Goal: Information Seeking & Learning: Learn about a topic

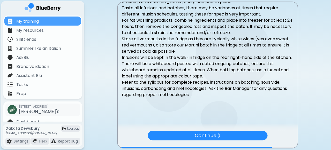
scroll to position [106, 0]
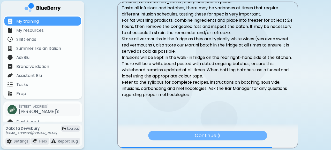
click at [203, 135] on p "Continue" at bounding box center [205, 136] width 21 height 8
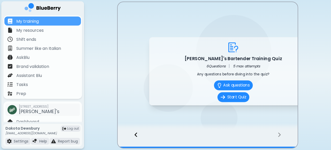
scroll to position [0, 0]
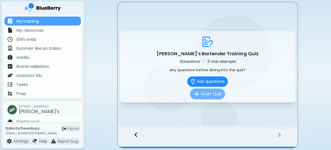
click at [212, 95] on button "Start Quiz" at bounding box center [207, 94] width 35 height 11
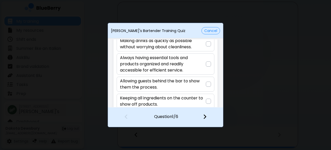
scroll to position [45, 0]
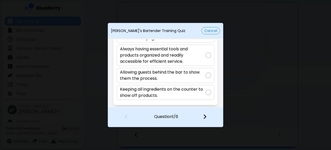
click at [196, 55] on p "Always having essential tools and products organized and readily accessible for…" at bounding box center [163, 55] width 86 height 19
click at [207, 116] on div at bounding box center [208, 117] width 31 height 19
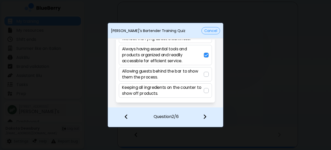
scroll to position [6, 0]
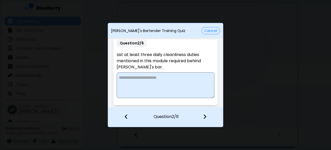
click at [148, 83] on textarea at bounding box center [166, 85] width 98 height 26
click at [172, 78] on textarea "**********" at bounding box center [165, 85] width 97 height 26
click at [209, 79] on textarea "**********" at bounding box center [165, 85] width 97 height 26
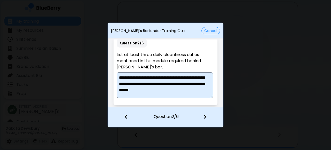
type textarea "**********"
click at [206, 115] on img at bounding box center [205, 117] width 4 height 6
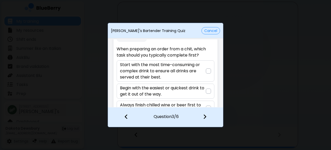
scroll to position [13, 0]
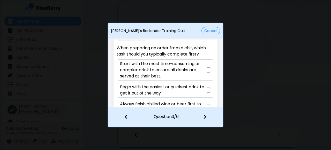
click at [198, 69] on p "Start with the most time-consuming or complex drink to ensure all drinks are se…" at bounding box center [163, 70] width 86 height 19
click at [204, 116] on img at bounding box center [205, 117] width 4 height 6
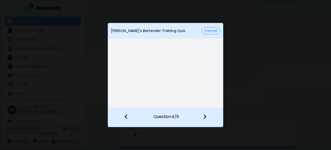
scroll to position [6, 0]
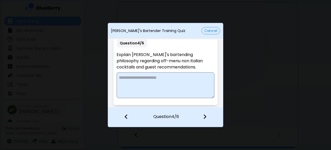
click at [172, 86] on textarea at bounding box center [166, 85] width 98 height 26
click at [150, 89] on textarea at bounding box center [166, 85] width 98 height 26
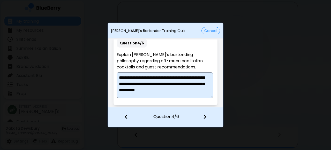
click at [179, 91] on textarea "**********" at bounding box center [165, 85] width 97 height 26
click at [204, 92] on textarea "**********" at bounding box center [165, 85] width 97 height 26
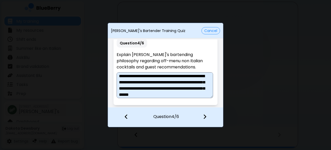
scroll to position [8, 0]
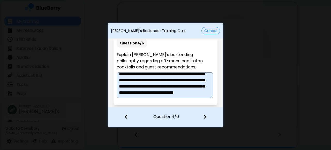
click at [132, 96] on textarea "**********" at bounding box center [165, 85] width 97 height 26
click at [186, 96] on textarea "**********" at bounding box center [165, 85] width 97 height 26
click at [163, 93] on textarea "**********" at bounding box center [165, 85] width 97 height 26
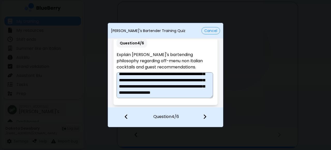
type textarea "**********"
click at [205, 114] on img at bounding box center [205, 117] width 4 height 6
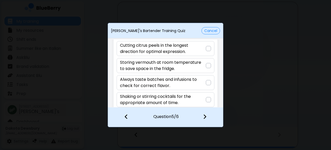
scroll to position [38, 0]
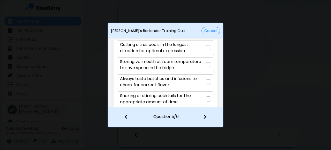
click at [207, 65] on div at bounding box center [208, 64] width 5 height 5
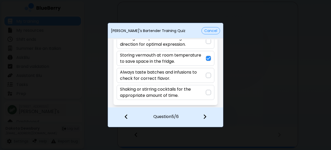
click at [208, 117] on div at bounding box center [208, 117] width 31 height 19
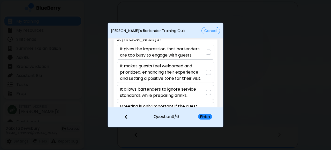
scroll to position [34, 0]
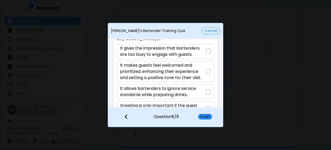
click at [196, 68] on p "It makes guests feel welcomed and prioritized, enhancing their experience and s…" at bounding box center [163, 71] width 86 height 19
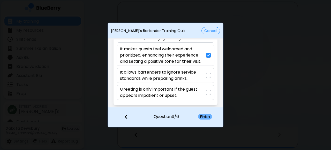
click at [207, 116] on button "Finish" at bounding box center [205, 117] width 14 height 6
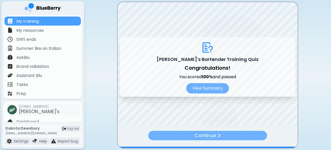
click at [211, 135] on p "Continue" at bounding box center [205, 136] width 21 height 8
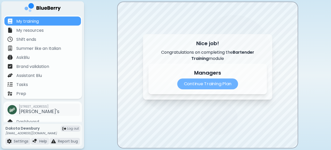
click at [218, 85] on p "Continue Training Plan" at bounding box center [207, 84] width 61 height 11
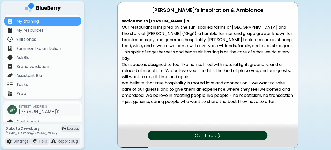
drag, startPoint x: 141, startPoint y: 95, endPoint x: 147, endPoint y: -1, distance: 95.7
click at [147, 0] on html "My training My resources Shift ends Summer like an Italian AskBlu Brand validat…" at bounding box center [165, 75] width 331 height 150
copy div "[PERSON_NAME]’s Inspiration & Ambiance Welcome to [PERSON_NAME]’s! Our restaura…"
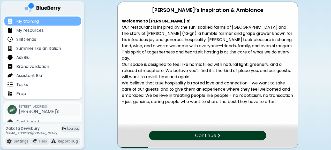
click at [38, 22] on p "My training" at bounding box center [27, 21] width 23 height 6
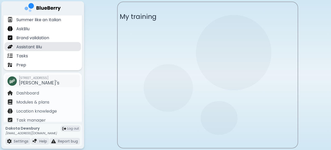
scroll to position [29, 0]
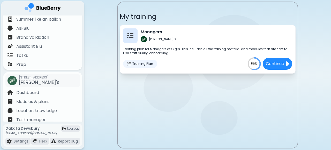
click at [137, 63] on span "Training Plan" at bounding box center [143, 64] width 21 height 4
click at [129, 64] on img at bounding box center [129, 64] width 4 height 4
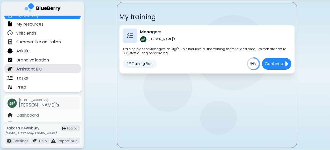
scroll to position [0, 0]
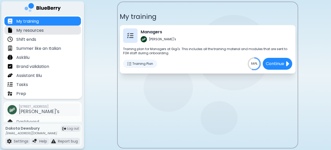
click at [28, 30] on p "My resources" at bounding box center [29, 30] width 27 height 6
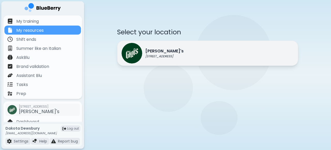
click at [152, 52] on p "[PERSON_NAME]'s" at bounding box center [164, 51] width 38 height 6
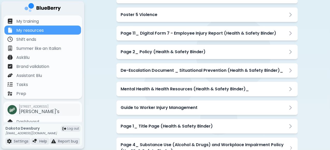
scroll to position [353, 0]
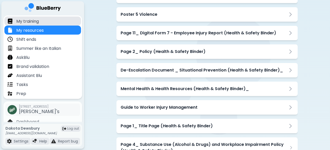
click at [27, 22] on p "My training" at bounding box center [27, 21] width 23 height 6
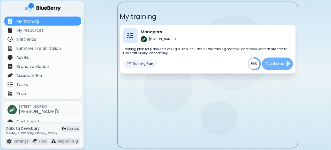
click at [274, 62] on p "Continue" at bounding box center [274, 64] width 19 height 6
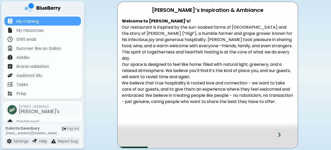
drag, startPoint x: 148, startPoint y: 99, endPoint x: 158, endPoint y: 3, distance: 96.1
click at [158, 3] on div "Gigi’s Inspiration & Ambiance Welcome to Gigi’s! Our restaurant is inspired by …" at bounding box center [208, 70] width 180 height 137
copy div "Gigi’s Inspiration & Ambiance Welcome to Gigi’s! Our restaurant is inspired by …"
click at [171, 115] on div "Gigi’s Inspiration & Ambiance Welcome to Gigi’s! Our restaurant is inspired by …" at bounding box center [208, 70] width 180 height 137
click at [278, 136] on icon at bounding box center [280, 135] width 4 height 6
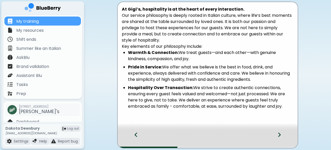
click at [136, 133] on icon at bounding box center [136, 135] width 4 height 6
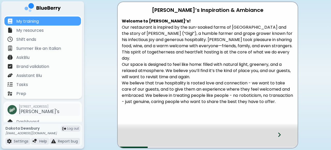
click at [279, 135] on icon at bounding box center [280, 135] width 4 height 6
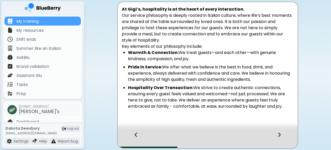
drag, startPoint x: 288, startPoint y: 107, endPoint x: 99, endPoint y: -13, distance: 224.8
click at [99, 0] on html "My training My resources Shift ends Summer like an Italian AskBlu Brand validat…" at bounding box center [165, 75] width 331 height 150
copy div "At Gigi’s, hospitality is at the heart of every interaction. Our service philos…"
click at [158, 121] on div "At Gigi’s, hospitality is at the heart of every interaction. Our service philos…" at bounding box center [208, 73] width 180 height 143
click at [280, 137] on icon at bounding box center [280, 135] width 4 height 6
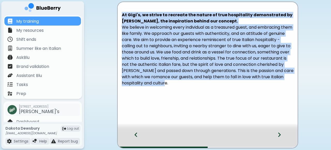
drag, startPoint x: 210, startPoint y: 84, endPoint x: 107, endPoint y: 5, distance: 129.2
click at [107, 5] on div "At Gigi's, we strive to recreate the nature of true hospitality demonstrated by…" at bounding box center [208, 12] width 232 height 25
copy div "At Gigi's, we strive to recreate the nature of true hospitality demonstrated by…"
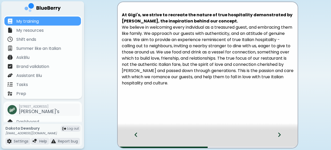
click at [223, 104] on div "At Gigi's, we strive to recreate the nature of true hospitality demonstrated by…" at bounding box center [208, 67] width 180 height 119
click at [281, 138] on icon at bounding box center [280, 135] width 4 height 6
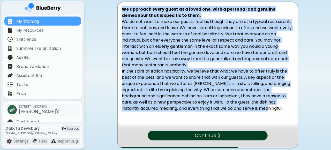
drag, startPoint x: 123, startPoint y: 9, endPoint x: 275, endPoint y: 113, distance: 184.0
click at [274, 113] on div "We approach every guest as a loved one, with a personal and genuine demeanour t…" at bounding box center [208, 61] width 180 height 111
copy div "We approach every guest as a loved one, with a personal and genuine demeanour t…"
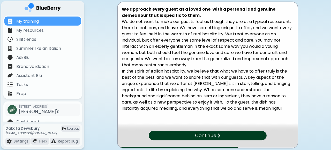
click at [208, 137] on p "Continue" at bounding box center [205, 135] width 21 height 7
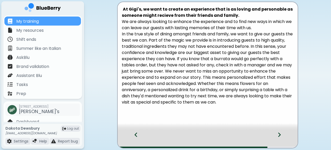
drag, startPoint x: 233, startPoint y: 105, endPoint x: 93, endPoint y: -1, distance: 175.5
click at [93, 0] on html "My training My resources Shift ends Summer like an Italian AskBlu Brand validat…" at bounding box center [165, 75] width 331 height 150
copy div "At Gigi's, we want to create an experience that is as loving and personable as …"
click at [252, 109] on p at bounding box center [208, 109] width 172 height 6
click at [279, 135] on icon at bounding box center [280, 135] width 4 height 6
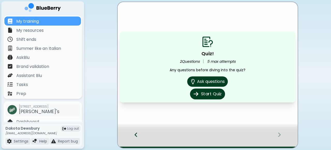
click at [217, 95] on button "Start Quiz" at bounding box center [207, 94] width 35 height 11
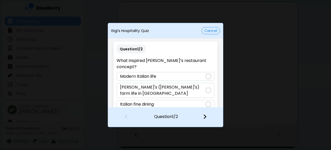
click at [189, 84] on p "Nonno Gigi's (Luigi's) farm life in Italy" at bounding box center [163, 90] width 86 height 12
click at [204, 117] on img at bounding box center [205, 117] width 4 height 6
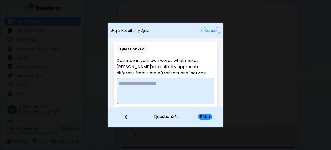
click at [173, 91] on textarea at bounding box center [166, 91] width 98 height 26
click at [195, 85] on textarea "**********" at bounding box center [165, 91] width 97 height 26
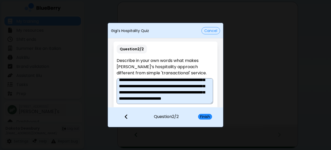
scroll to position [16, 0]
click at [144, 93] on textarea "**********" at bounding box center [165, 91] width 97 height 26
click at [176, 91] on textarea "**********" at bounding box center [165, 91] width 97 height 26
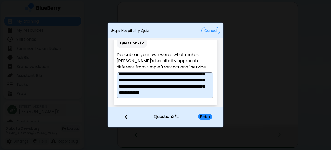
click at [200, 94] on textarea "**********" at bounding box center [165, 85] width 97 height 26
type textarea "**********"
click at [203, 115] on button "Finish" at bounding box center [205, 117] width 14 height 6
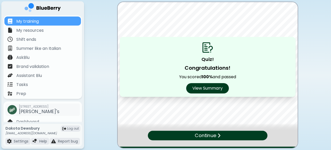
click at [207, 137] on p "Continue" at bounding box center [205, 136] width 21 height 8
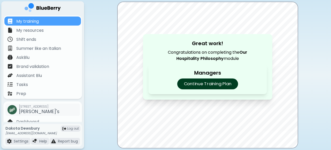
click at [220, 84] on p "Continue Training Plan" at bounding box center [207, 84] width 61 height 11
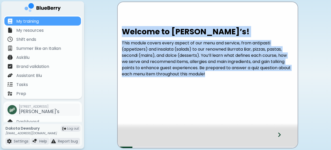
drag, startPoint x: 219, startPoint y: 75, endPoint x: 99, endPoint y: 14, distance: 134.4
click at [99, 14] on div "Welcome to Gigi’s! This module covers every aspect of our menu and service, fro…" at bounding box center [208, 12] width 232 height 25
copy div "Welcome to Gigi’s! This module covers every aspect of our menu and service, fro…"
click at [240, 86] on div "Welcome to Gigi’s! This module covers every aspect of our menu and service, fro…" at bounding box center [208, 67] width 180 height 88
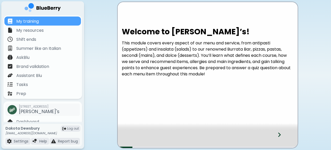
click at [278, 136] on icon at bounding box center [280, 135] width 4 height 6
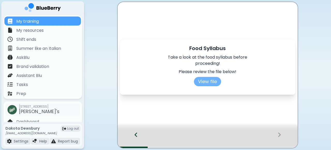
click at [213, 82] on button "View file" at bounding box center [207, 81] width 27 height 9
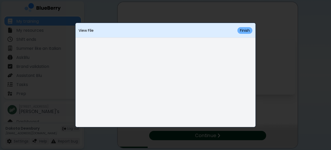
click at [242, 31] on button "Finish" at bounding box center [245, 30] width 15 height 7
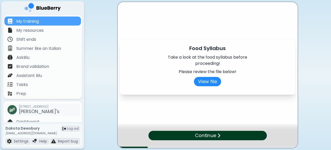
click at [203, 136] on p "Continue" at bounding box center [205, 135] width 21 height 7
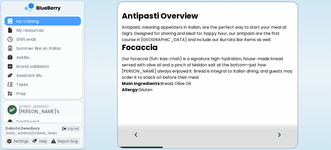
click at [191, 94] on div "Antipasti Overview Antipasti, meaning appetizers in Italian, are the perfect wa…" at bounding box center [208, 54] width 180 height 87
click at [158, 90] on p "Our focaccia (fuh-kaa-chah) is a signature high-hydration, house-made bread ser…" at bounding box center [208, 74] width 172 height 37
drag, startPoint x: 154, startPoint y: 91, endPoint x: 124, endPoint y: 26, distance: 72.2
click at [124, 27] on div "Antipasti Overview Antipasti, meaning appetizers in Italian, are the perfect wa…" at bounding box center [208, 54] width 180 height 87
click at [130, 30] on p "Antipasti, meaning appetizers in Italian, are the perfect way to start your mea…" at bounding box center [208, 33] width 172 height 19
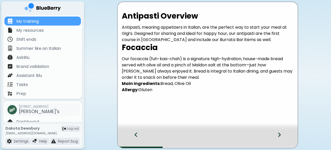
drag, startPoint x: 154, startPoint y: 90, endPoint x: 120, endPoint y: 1, distance: 95.6
click at [120, 1] on div "Antipasti Overview Antipasti, meaning appetizers in Italian, are the perfect wa…" at bounding box center [208, 12] width 232 height 25
click at [164, 75] on p "Our focaccia (fuh-kaa-chah) is a signature high-hydration, house-made bread ser…" at bounding box center [208, 74] width 172 height 37
drag, startPoint x: 159, startPoint y: 89, endPoint x: 116, endPoint y: 11, distance: 89.0
click at [116, 11] on div "Antipasti Overview Antipasti, meaning appetizers in Italian, are the perfect wa…" at bounding box center [208, 12] width 232 height 25
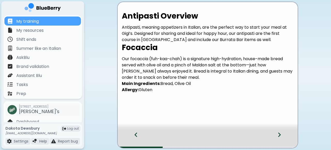
copy div "Antipasti Overview Antipasti, meaning appetizers in Italian, are the perfect wa…"
click at [271, 105] on div "Antipasti Overview Antipasti, meaning appetizers in Italian, are the perfect wa…" at bounding box center [208, 67] width 180 height 120
click at [280, 136] on icon at bounding box center [280, 135] width 4 height 6
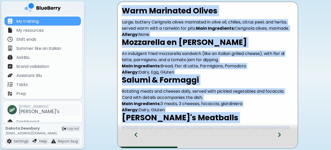
drag, startPoint x: 123, startPoint y: 9, endPoint x: 218, endPoint y: 129, distance: 153.2
click at [218, 129] on div "Warm Marinated Olives Large, buttery Cerignola olives marinated in olive oil, c…" at bounding box center [207, 75] width 181 height 147
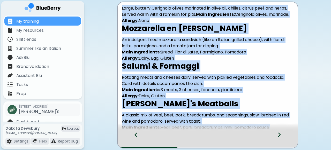
scroll to position [53, 0]
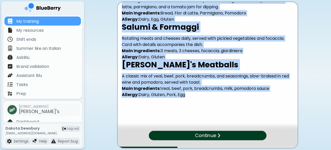
click at [220, 107] on div "Warm Marinated Olives Large, buttery Cerignola olives marinated in olive oil, c…" at bounding box center [208, 40] width 180 height 183
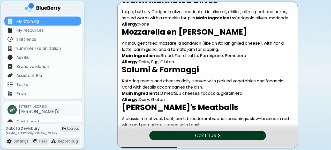
scroll to position [0, 0]
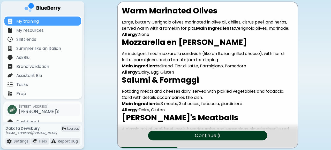
drag, startPoint x: 197, startPoint y: 98, endPoint x: 113, endPoint y: -24, distance: 148.3
click at [113, 0] on html "My training My resources Shift ends Summer like an Italian AskBlu Brand validat…" at bounding box center [165, 75] width 331 height 150
copy div "Warm Marinated Olives Large, buttery Cerignola olives marinated in olive oil, c…"
click at [213, 107] on p "Rotating meats and cheeses daily, served with pickled vegetables and focaccia. …" at bounding box center [208, 101] width 172 height 25
click at [212, 138] on p "Continue" at bounding box center [205, 136] width 21 height 8
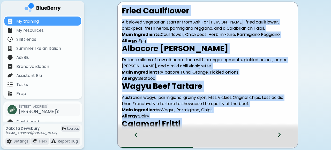
drag, startPoint x: 122, startPoint y: 9, endPoint x: 232, endPoint y: 137, distance: 169.1
click at [232, 137] on div "Fried Cauliflower A beloved vegetarian starter from Ask For Luigi: fried caulif…" at bounding box center [207, 75] width 181 height 147
click at [228, 118] on p "Australian wagyu, parmigiano, grainy dijon, Miss Vickies Original chips. Less a…" at bounding box center [208, 107] width 172 height 25
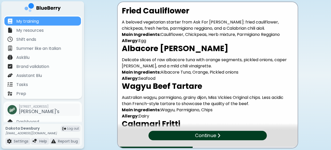
drag, startPoint x: 189, startPoint y: 95, endPoint x: 104, endPoint y: -10, distance: 135.4
click at [104, 0] on html "My training My resources Shift ends Summer like an Italian AskBlu Brand validat…" at bounding box center [165, 75] width 331 height 150
copy div "Fried Cauliflower A beloved vegetarian starter from Ask For Luigi: fried caulif…"
click at [224, 84] on h2 "Wagyu Beef Tartare" at bounding box center [208, 86] width 172 height 9
click at [209, 134] on p "Continue" at bounding box center [205, 136] width 21 height 8
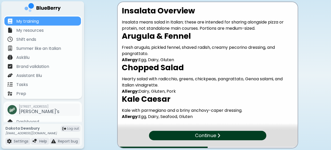
drag, startPoint x: 206, startPoint y: 97, endPoint x: 103, endPoint y: -27, distance: 161.0
click at [103, 0] on html "My training My resources Shift ends Summer like an Italian AskBlu Brand validat…" at bounding box center [165, 75] width 331 height 150
click at [230, 105] on div "Insalata Overview Insalata means salad in Italian; these are intended for shari…" at bounding box center [208, 65] width 180 height 119
click at [210, 134] on p "Continue" at bounding box center [205, 135] width 21 height 7
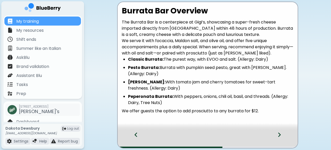
drag, startPoint x: 121, startPoint y: 8, endPoint x: 279, endPoint y: 112, distance: 188.6
click at [279, 112] on div "Burrata Bar Overview The Burrata Bar is a centerpiece at Gigi’s, showcasing a s…" at bounding box center [208, 62] width 180 height 113
click at [278, 114] on p "We offer guests the option to add prosciutto to any burrata for $12." at bounding box center [208, 111] width 172 height 6
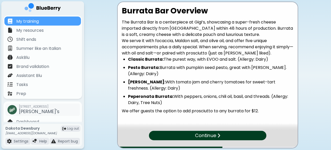
drag, startPoint x: 268, startPoint y: 98, endPoint x: 117, endPoint y: -1, distance: 180.3
click at [117, 0] on html "My training My resources Shift ends Summer like an Italian AskBlu Brand validat…" at bounding box center [165, 75] width 331 height 150
click at [219, 62] on li "Classic Burrata: The purest way, with EVOO and salt. (Allergy: Dairy)" at bounding box center [211, 59] width 166 height 6
click at [222, 136] on div "Continue" at bounding box center [208, 135] width 118 height 9
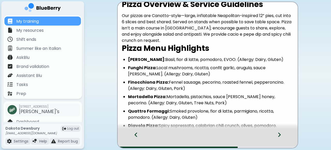
scroll to position [7, 0]
click at [137, 135] on icon at bounding box center [136, 135] width 4 height 6
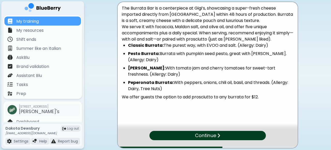
scroll to position [16, 0]
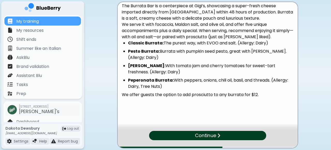
click at [229, 135] on div "Continue" at bounding box center [207, 135] width 117 height 9
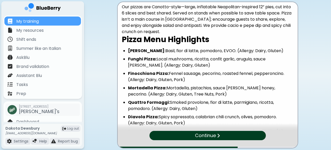
scroll to position [0, 0]
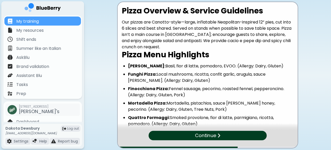
drag, startPoint x: 159, startPoint y: 94, endPoint x: 109, endPoint y: 0, distance: 106.4
click at [109, 0] on div "Pizza Overview & Service Guidelines Our pizzas are Canotto-style—large, inflata…" at bounding box center [208, 12] width 232 height 25
click at [223, 81] on li "Funghi Pizza: Local mushrooms, ricotta, confit garlic, arugula, sauce bianco. (…" at bounding box center [211, 77] width 166 height 12
click at [209, 134] on p "Continue" at bounding box center [205, 136] width 21 height 8
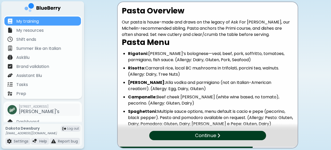
drag, startPoint x: 202, startPoint y: 94, endPoint x: 108, endPoint y: -13, distance: 142.5
click at [108, 0] on html "My training My resources Shift ends Summer like an Italian AskBlu Brand validat…" at bounding box center [165, 75] width 331 height 150
click at [242, 78] on ul "Rigatoni: Luigi’s bolognese—veal, beef, pork, soffritto, tomatoes, parmigiano, …" at bounding box center [208, 96] width 172 height 91
click at [205, 135] on p "Continue" at bounding box center [205, 135] width 21 height 7
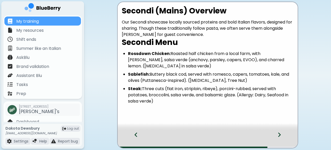
drag, startPoint x: 164, startPoint y: 107, endPoint x: 107, endPoint y: 9, distance: 113.1
click at [108, 11] on div "Secondi (Mains) Overview Our Secondi showcase locally sourced proteins and bold…" at bounding box center [208, 12] width 232 height 25
click at [175, 122] on div "Secondi (Mains) Overview Our Secondi showcase locally sourced proteins and bold…" at bounding box center [208, 71] width 180 height 138
click at [279, 135] on icon at bounding box center [280, 135] width 4 height 6
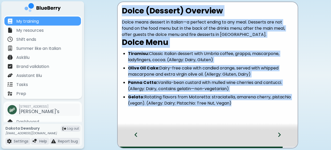
scroll to position [5, 0]
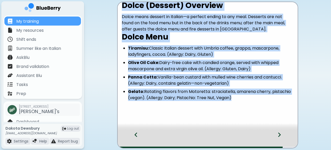
drag, startPoint x: 122, startPoint y: 9, endPoint x: 278, endPoint y: 143, distance: 206.3
click at [278, 143] on div "Dolce (Dessert) Overview Dolce means dessert in Italian—a perfect ending to any…" at bounding box center [207, 75] width 181 height 147
click at [217, 64] on li "Olive Oil Cake: Dairy-free cake with candied orange, served with whipped mascar…" at bounding box center [211, 66] width 166 height 12
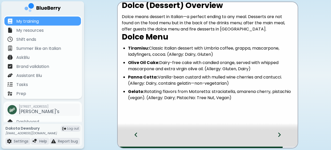
scroll to position [0, 0]
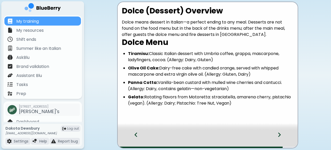
drag, startPoint x: 237, startPoint y: 99, endPoint x: 105, endPoint y: 1, distance: 164.2
click at [105, 2] on div "Dolce (Dessert) Overview Dolce means dessert in Italian—a perfect ending to any…" at bounding box center [208, 12] width 232 height 25
click at [249, 113] on div "Dolce (Dessert) Overview Dolce means dessert in Italian—a perfect ending to any…" at bounding box center [208, 60] width 180 height 108
click at [280, 134] on icon at bounding box center [279, 135] width 3 height 4
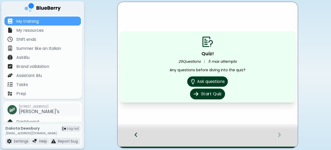
click at [211, 94] on button "Start Quiz" at bounding box center [207, 94] width 35 height 11
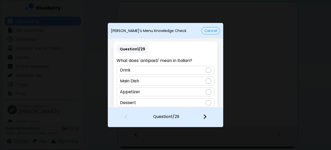
click at [211, 30] on button "Cancel" at bounding box center [211, 30] width 19 height 7
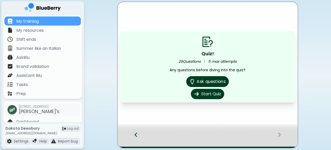
click at [205, 83] on button "Ask questions" at bounding box center [207, 81] width 43 height 11
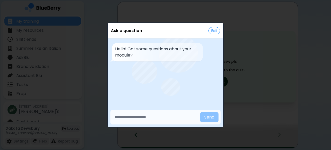
click at [214, 31] on button "Exit" at bounding box center [215, 30] width 12 height 7
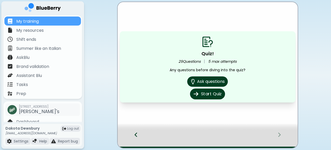
click at [210, 94] on button "Start Quiz" at bounding box center [207, 94] width 35 height 11
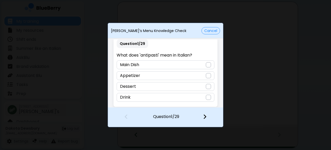
scroll to position [7, 0]
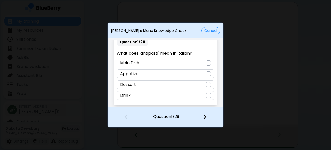
click at [201, 73] on div "Appetizer" at bounding box center [166, 74] width 98 height 9
click at [205, 117] on img at bounding box center [205, 117] width 4 height 6
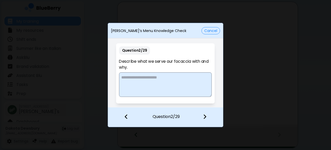
scroll to position [0, 0]
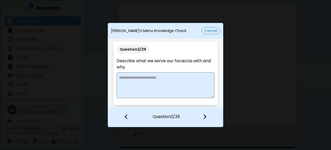
click at [175, 86] on textarea at bounding box center [166, 85] width 98 height 26
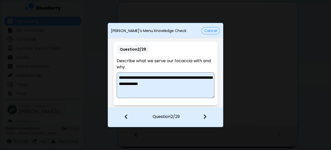
click at [203, 77] on textarea "**********" at bounding box center [166, 85] width 98 height 26
click at [161, 84] on textarea "**********" at bounding box center [166, 85] width 98 height 26
type textarea "**********"
click at [203, 115] on div at bounding box center [208, 117] width 31 height 19
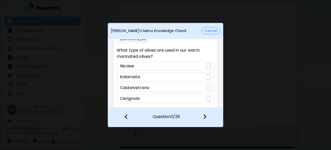
scroll to position [13, 0]
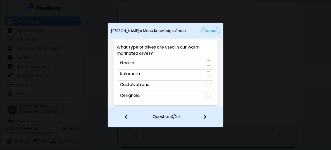
click at [199, 97] on div "Cerignola" at bounding box center [166, 95] width 98 height 9
click at [204, 118] on img at bounding box center [205, 117] width 4 height 6
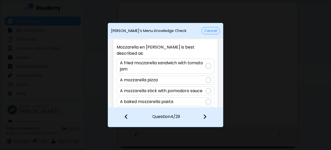
click at [187, 62] on p "A fried mozzarella sandwich with tomato jam" at bounding box center [163, 66] width 86 height 12
click at [206, 118] on img at bounding box center [205, 117] width 4 height 6
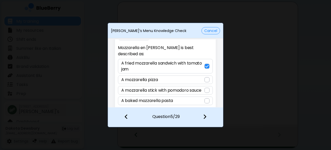
scroll to position [0, 0]
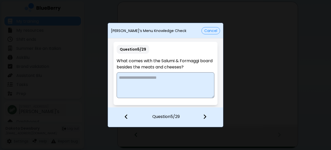
click at [155, 88] on textarea at bounding box center [166, 85] width 98 height 26
type textarea "**********"
click at [205, 116] on img at bounding box center [205, 117] width 4 height 6
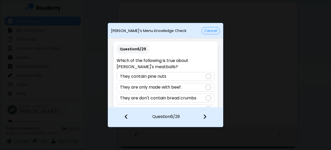
scroll to position [13, 0]
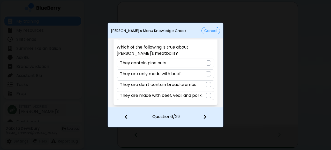
click at [193, 95] on p "They are made with beef, veal, and pork." at bounding box center [161, 96] width 83 height 6
click at [204, 117] on img at bounding box center [205, 117] width 4 height 6
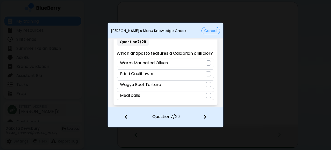
click at [127, 116] on img at bounding box center [127, 117] width 4 height 6
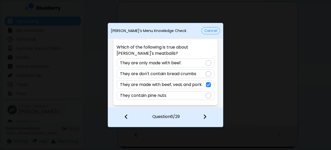
click at [206, 114] on img at bounding box center [205, 117] width 4 height 6
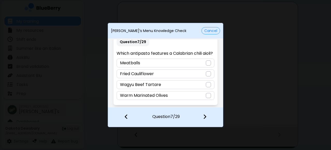
click at [171, 74] on div "Fried Cauliflower" at bounding box center [166, 74] width 98 height 9
click at [203, 118] on img at bounding box center [205, 117] width 4 height 6
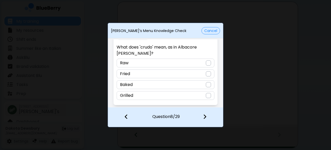
click at [180, 61] on div "Raw" at bounding box center [166, 63] width 98 height 9
click at [204, 116] on img at bounding box center [205, 117] width 4 height 6
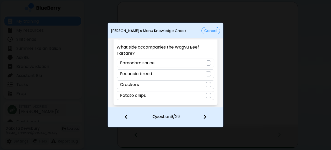
click at [176, 97] on div "Potato chips" at bounding box center [166, 95] width 98 height 9
click at [204, 115] on img at bounding box center [205, 117] width 4 height 6
click at [191, 85] on div "Verde aioli" at bounding box center [166, 85] width 98 height 9
click at [203, 117] on img at bounding box center [205, 117] width 4 height 6
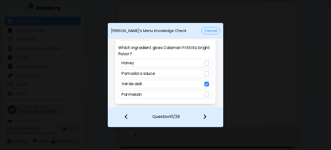
scroll to position [0, 0]
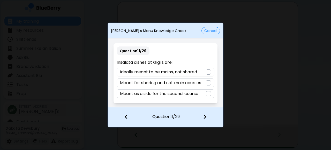
click at [205, 82] on div "Meant for sharing and not main courses" at bounding box center [166, 83] width 98 height 9
click at [207, 119] on div at bounding box center [208, 117] width 31 height 19
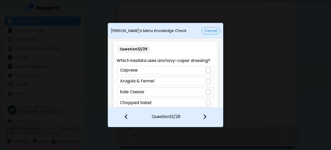
click at [191, 80] on div "Arugula & Fennel" at bounding box center [166, 81] width 98 height 9
click at [174, 97] on div "Question 12 / 29 Which insalata uses anchovy-caper dressing? Caprese Arugula & …" at bounding box center [166, 77] width 104 height 71
click at [177, 92] on div "Kale Caesar" at bounding box center [166, 92] width 98 height 9
click at [204, 115] on img at bounding box center [205, 117] width 4 height 6
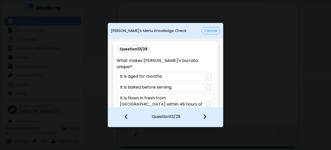
scroll to position [13, 0]
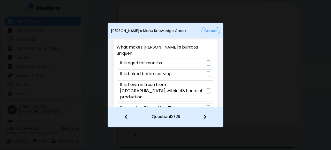
click at [195, 82] on p "It is flown in fresh from Italy within 48 hours of production." at bounding box center [163, 91] width 86 height 19
click at [202, 115] on div at bounding box center [208, 117] width 31 height 19
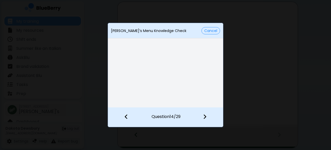
scroll to position [0, 0]
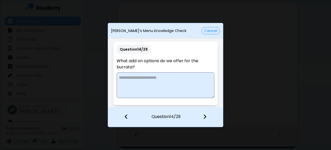
click at [167, 86] on textarea at bounding box center [166, 85] width 98 height 26
type textarea "**********"
click at [205, 115] on img at bounding box center [205, 117] width 4 height 6
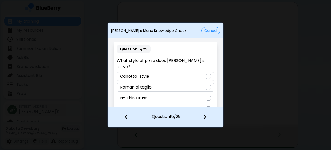
click at [183, 72] on div "Canotto-style" at bounding box center [166, 76] width 98 height 9
click at [205, 117] on img at bounding box center [205, 117] width 4 height 6
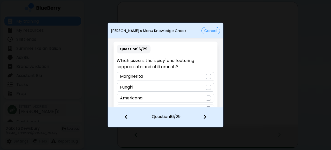
scroll to position [13, 0]
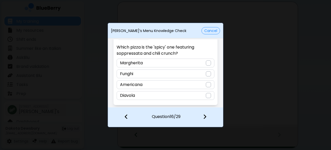
click at [177, 99] on div "Diavola" at bounding box center [166, 95] width 98 height 9
click at [205, 116] on img at bounding box center [205, 117] width 4 height 6
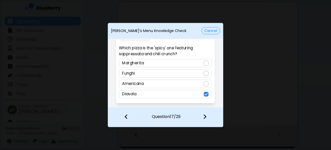
scroll to position [0, 0]
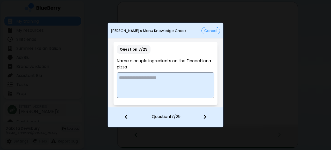
click at [166, 83] on textarea at bounding box center [166, 85] width 98 height 26
type textarea "**********"
click at [203, 116] on img at bounding box center [205, 117] width 4 height 6
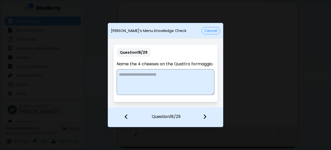
click at [146, 77] on textarea at bounding box center [166, 82] width 98 height 26
paste textarea "**********"
type textarea "**********"
click at [205, 116] on img at bounding box center [205, 117] width 4 height 6
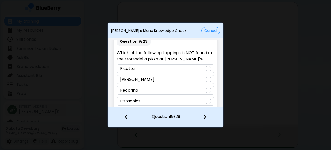
scroll to position [11, 0]
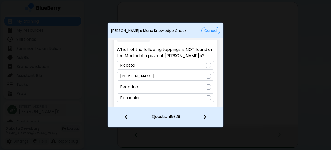
click at [203, 65] on div "Ricotta" at bounding box center [166, 65] width 98 height 9
click at [206, 118] on img at bounding box center [205, 117] width 4 height 6
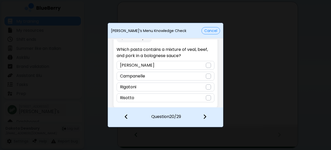
click at [155, 88] on div "Rigatoni" at bounding box center [166, 87] width 98 height 9
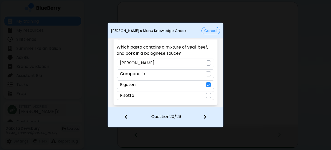
click at [204, 116] on img at bounding box center [205, 117] width 4 height 6
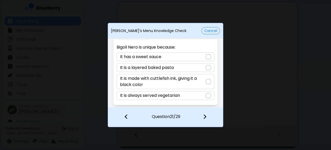
click at [206, 80] on div at bounding box center [208, 81] width 5 height 5
click at [203, 120] on div at bounding box center [208, 117] width 31 height 19
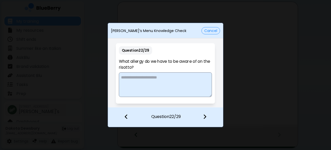
scroll to position [0, 0]
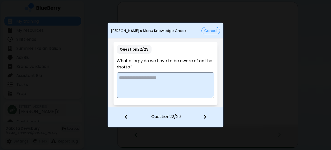
click at [152, 84] on textarea at bounding box center [166, 85] width 98 height 26
type textarea "*********"
click at [208, 121] on div at bounding box center [208, 117] width 31 height 19
click at [155, 79] on textarea "*********" at bounding box center [166, 85] width 98 height 26
click at [131, 115] on div at bounding box center [124, 117] width 32 height 19
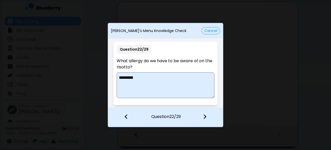
click at [119, 78] on textarea "*********" at bounding box center [166, 85] width 98 height 26
click at [155, 83] on textarea "*********" at bounding box center [166, 85] width 98 height 26
type textarea "**********"
click at [205, 117] on img at bounding box center [205, 117] width 4 height 6
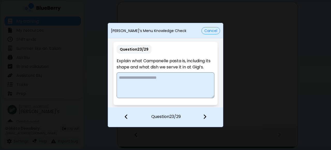
click at [156, 82] on textarea at bounding box center [166, 85] width 98 height 26
click at [144, 79] on textarea "**********" at bounding box center [166, 85] width 98 height 26
click at [148, 77] on textarea "**********" at bounding box center [166, 85] width 98 height 26
click at [195, 79] on textarea "**********" at bounding box center [166, 85] width 98 height 26
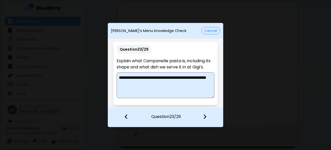
click at [178, 83] on textarea "**********" at bounding box center [166, 85] width 98 height 26
drag, startPoint x: 187, startPoint y: 85, endPoint x: 192, endPoint y: 77, distance: 8.8
click at [192, 77] on textarea "**********" at bounding box center [166, 85] width 98 height 26
type textarea "**********"
click at [204, 115] on img at bounding box center [205, 117] width 4 height 6
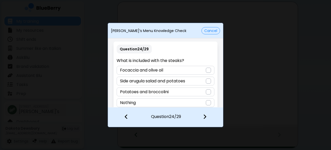
scroll to position [7, 0]
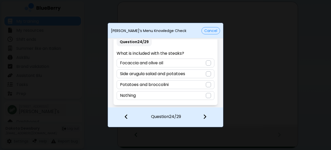
click at [198, 84] on div "Potatoes and broccolini" at bounding box center [166, 85] width 98 height 9
click at [204, 117] on img at bounding box center [205, 117] width 4 height 6
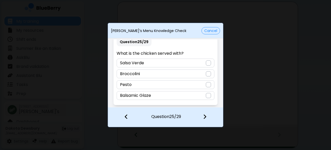
click at [190, 63] on div "Salsa Verde" at bounding box center [166, 63] width 98 height 9
click at [204, 116] on img at bounding box center [205, 117] width 4 height 6
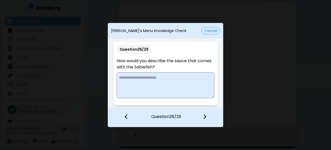
click at [182, 83] on textarea at bounding box center [166, 85] width 98 height 26
type textarea "**********"
click at [205, 118] on img at bounding box center [205, 117] width 4 height 6
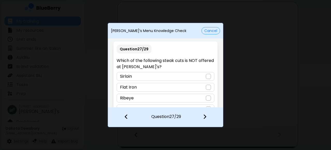
click at [124, 117] on div at bounding box center [124, 117] width 32 height 19
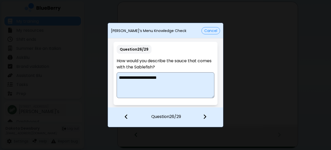
click at [176, 79] on textarea "**********" at bounding box center [166, 85] width 98 height 26
type textarea "**********"
click at [204, 117] on img at bounding box center [205, 117] width 4 height 6
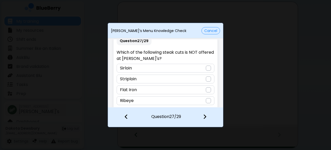
scroll to position [13, 0]
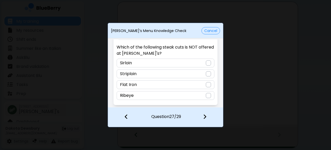
click at [151, 61] on div "Sirloin" at bounding box center [166, 63] width 98 height 9
click at [203, 115] on img at bounding box center [205, 117] width 4 height 6
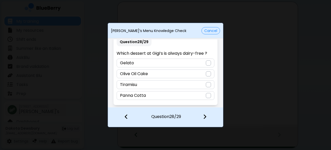
click at [170, 73] on div "Olive Oil Cake" at bounding box center [166, 74] width 98 height 9
click at [205, 116] on img at bounding box center [205, 117] width 4 height 6
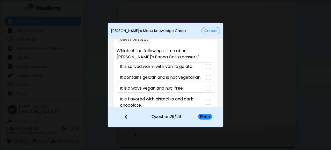
scroll to position [7, 0]
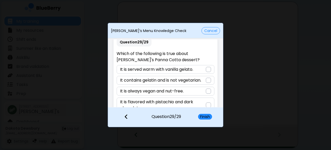
click at [201, 80] on p "It contains gelatin and is not vegetarian." at bounding box center [160, 80] width 81 height 6
click at [206, 115] on button "Finish" at bounding box center [205, 117] width 14 height 6
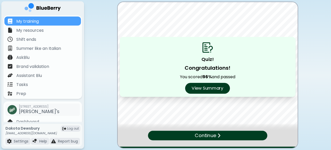
click at [217, 89] on button "View Summary" at bounding box center [207, 88] width 45 height 11
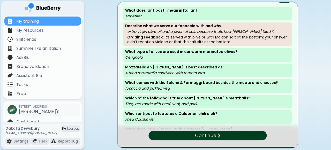
scroll to position [0, 0]
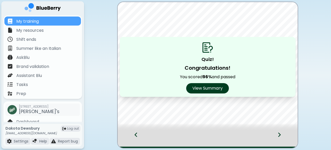
click at [278, 134] on icon at bounding box center [280, 135] width 4 height 6
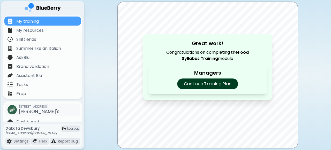
click at [215, 83] on p "Continue Training Plan" at bounding box center [207, 84] width 61 height 11
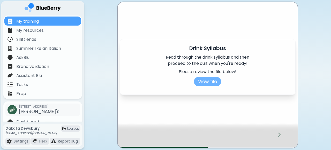
click at [213, 82] on button "View file" at bounding box center [207, 81] width 27 height 9
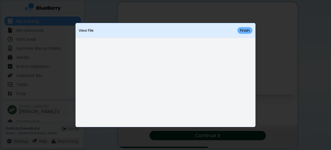
click at [246, 27] on button "Finish" at bounding box center [245, 30] width 15 height 7
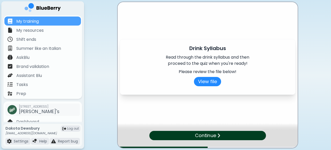
click at [202, 134] on p "Continue" at bounding box center [205, 135] width 21 height 7
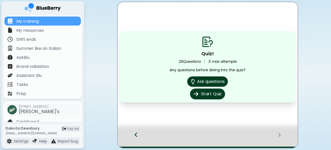
click at [216, 95] on button "Start Quiz" at bounding box center [207, 94] width 35 height 11
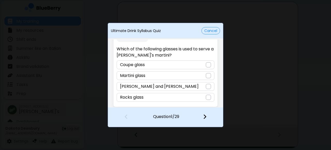
scroll to position [13, 0]
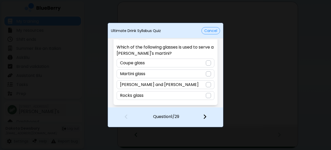
click at [194, 84] on div "Nick and Nora" at bounding box center [166, 85] width 98 height 9
click at [206, 116] on img at bounding box center [205, 117] width 4 height 6
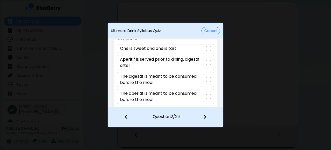
scroll to position [32, 0]
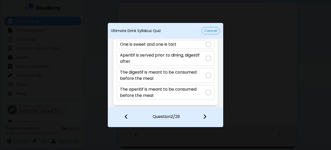
click at [184, 78] on p "The digestif is meant to be consumed before the meal" at bounding box center [163, 75] width 86 height 12
click at [179, 91] on p "The aperitif is meant to be consumed before the meal" at bounding box center [163, 92] width 86 height 12
click at [177, 57] on p "Aperitif is served prior to dining, digestif after" at bounding box center [163, 58] width 86 height 12
click at [205, 117] on img at bounding box center [205, 117] width 4 height 6
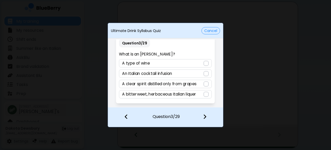
scroll to position [7, 0]
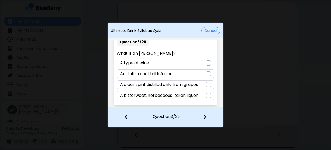
click at [193, 93] on p "A bitterweet, herbaceous Italian liquer" at bounding box center [159, 96] width 78 height 6
click at [205, 117] on img at bounding box center [205, 117] width 4 height 6
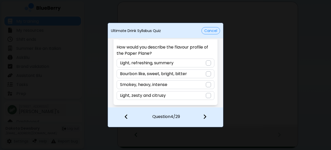
click at [195, 73] on div "Bourbon like, sweet, bright, bitter" at bounding box center [166, 74] width 98 height 9
click at [206, 116] on img at bounding box center [205, 117] width 4 height 6
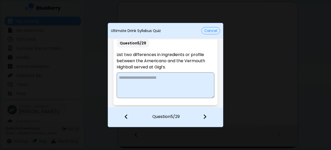
click at [163, 80] on textarea at bounding box center [166, 85] width 98 height 26
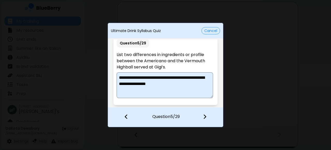
paste textarea "**********"
click at [185, 84] on textarea "**********" at bounding box center [165, 85] width 97 height 26
click at [172, 86] on textarea "**********" at bounding box center [165, 85] width 97 height 26
click at [194, 83] on textarea "**********" at bounding box center [165, 85] width 97 height 26
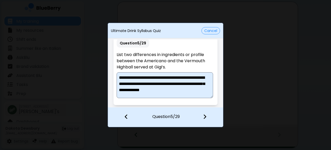
scroll to position [2, 0]
click at [198, 82] on textarea "**********" at bounding box center [165, 85] width 97 height 26
click at [122, 88] on textarea "**********" at bounding box center [165, 85] width 97 height 26
click at [196, 96] on textarea "**********" at bounding box center [165, 85] width 97 height 26
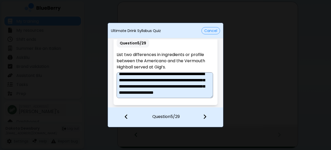
click at [120, 86] on textarea "**********" at bounding box center [165, 85] width 97 height 26
click at [169, 93] on textarea "**********" at bounding box center [165, 85] width 97 height 26
type textarea "**********"
click at [204, 114] on img at bounding box center [205, 117] width 4 height 6
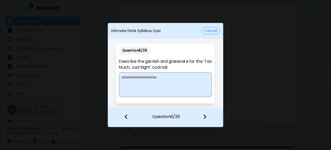
scroll to position [0, 0]
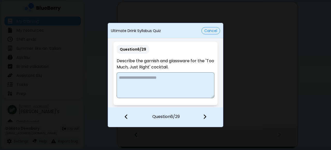
click at [177, 78] on textarea at bounding box center [166, 85] width 98 height 26
type textarea "**********"
click at [208, 116] on div at bounding box center [208, 117] width 31 height 19
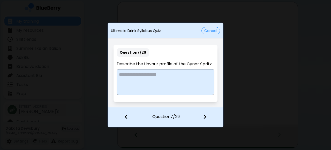
click at [128, 116] on div at bounding box center [124, 117] width 32 height 19
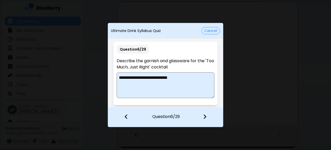
click at [120, 80] on textarea "**********" at bounding box center [166, 85] width 98 height 26
click at [165, 78] on textarea "**********" at bounding box center [166, 85] width 98 height 26
click at [168, 78] on textarea "**********" at bounding box center [166, 85] width 98 height 26
click at [165, 85] on textarea "**********" at bounding box center [166, 85] width 98 height 26
type textarea "**********"
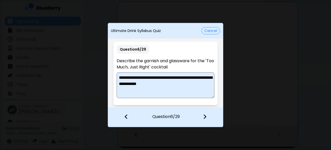
click at [208, 116] on div at bounding box center [208, 117] width 31 height 19
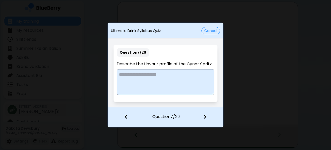
click at [159, 77] on textarea at bounding box center [166, 82] width 98 height 26
type textarea "**********"
click at [206, 118] on img at bounding box center [205, 117] width 4 height 6
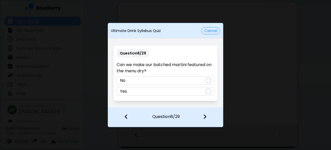
click at [196, 82] on div "No" at bounding box center [166, 80] width 98 height 9
click at [204, 116] on img at bounding box center [205, 117] width 4 height 6
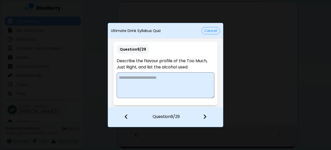
click at [178, 82] on textarea at bounding box center [166, 85] width 98 height 26
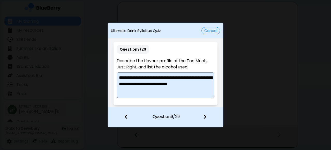
type textarea "**********"
click at [203, 115] on img at bounding box center [205, 117] width 4 height 6
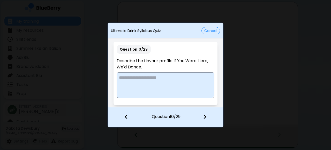
click at [173, 84] on textarea at bounding box center [166, 85] width 98 height 26
click at [129, 78] on textarea "**********" at bounding box center [166, 85] width 98 height 26
click at [193, 79] on textarea "**********" at bounding box center [166, 85] width 98 height 26
click at [146, 84] on textarea "**********" at bounding box center [166, 85] width 98 height 26
click at [120, 84] on textarea "**********" at bounding box center [166, 85] width 98 height 26
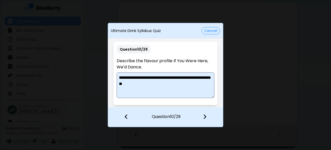
click at [162, 85] on textarea "**********" at bounding box center [166, 85] width 98 height 26
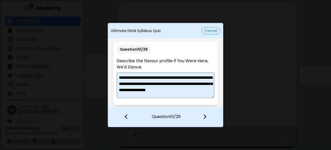
type textarea "**********"
click at [204, 114] on img at bounding box center [205, 117] width 4 height 6
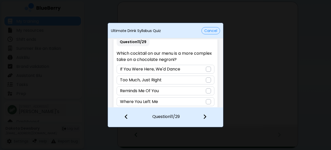
scroll to position [13, 0]
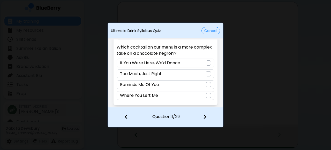
click at [161, 96] on div "Where You Left Me" at bounding box center [166, 95] width 98 height 9
click at [203, 117] on div at bounding box center [208, 117] width 31 height 19
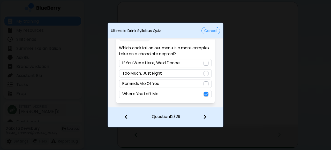
scroll to position [0, 0]
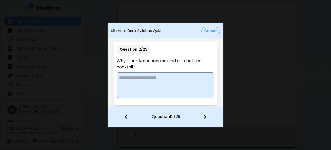
click at [175, 84] on textarea at bounding box center [166, 85] width 98 height 26
paste textarea "**********"
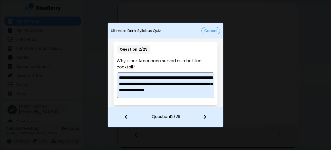
scroll to position [4, 0]
click at [150, 94] on textarea "**********" at bounding box center [166, 85] width 98 height 26
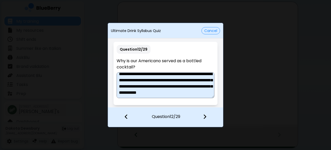
scroll to position [10, 0]
type textarea "**********"
click at [204, 116] on img at bounding box center [205, 117] width 4 height 6
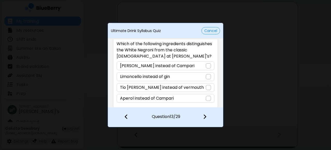
scroll to position [20, 0]
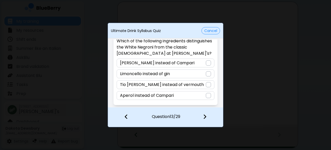
click at [206, 61] on div at bounding box center [208, 63] width 5 height 5
click at [205, 118] on img at bounding box center [205, 117] width 4 height 6
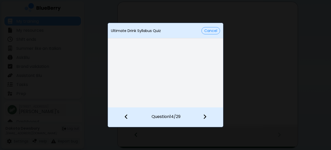
scroll to position [13, 0]
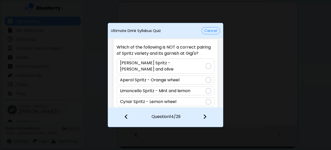
click at [192, 64] on div "Bianco Spritz - Rosemary and olive" at bounding box center [166, 66] width 98 height 15
click at [205, 117] on img at bounding box center [205, 117] width 4 height 6
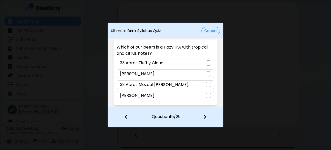
click at [166, 64] on div "33 Acres Fluffly Cloud" at bounding box center [166, 63] width 98 height 9
click at [204, 116] on img at bounding box center [205, 117] width 4 height 6
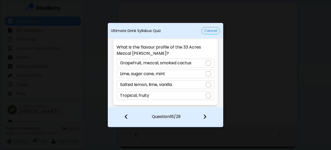
click at [174, 83] on div "Salted lemon, lime, vanilla" at bounding box center [166, 85] width 98 height 9
click at [206, 120] on div at bounding box center [208, 117] width 31 height 19
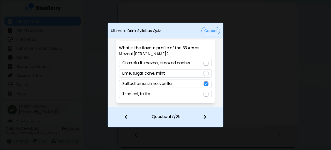
scroll to position [20, 0]
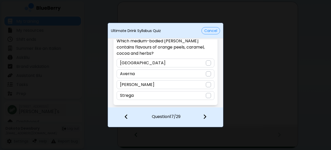
click at [147, 76] on div "Averna" at bounding box center [166, 74] width 98 height 9
click at [209, 113] on div at bounding box center [208, 117] width 31 height 19
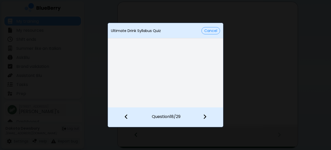
scroll to position [13, 0]
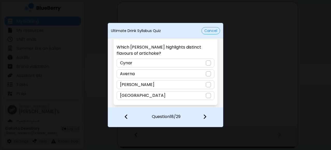
click at [153, 63] on div "Cynar" at bounding box center [166, 63] width 98 height 9
click at [204, 119] on img at bounding box center [205, 117] width 4 height 6
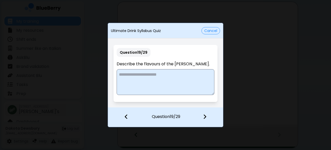
click at [169, 78] on textarea at bounding box center [166, 82] width 98 height 26
type textarea "**********"
click at [206, 121] on div at bounding box center [208, 117] width 31 height 19
click at [161, 85] on textarea at bounding box center [166, 82] width 98 height 26
click at [130, 78] on textarea at bounding box center [166, 82] width 98 height 26
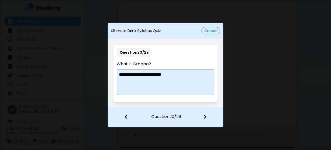
paste textarea "**********"
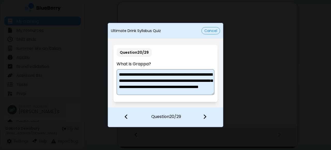
scroll to position [4, 0]
click at [206, 93] on textarea "**********" at bounding box center [166, 82] width 98 height 26
type textarea "**********"
click at [208, 119] on div at bounding box center [208, 117] width 31 height 19
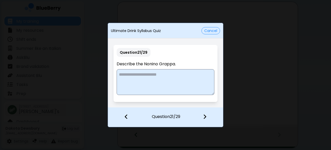
click at [126, 116] on img at bounding box center [127, 117] width 4 height 6
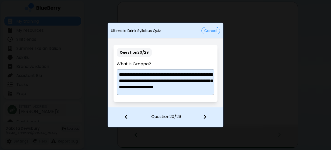
click at [206, 115] on img at bounding box center [205, 117] width 4 height 6
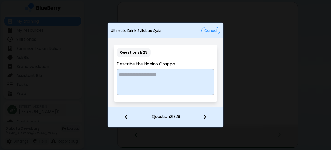
click at [172, 80] on textarea at bounding box center [166, 82] width 98 height 26
click at [198, 75] on textarea "**********" at bounding box center [166, 82] width 98 height 26
click at [177, 85] on textarea "**********" at bounding box center [166, 82] width 98 height 26
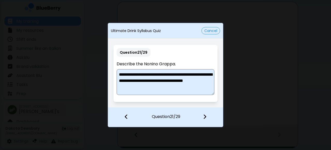
type textarea "**********"
click at [207, 116] on img at bounding box center [205, 117] width 4 height 6
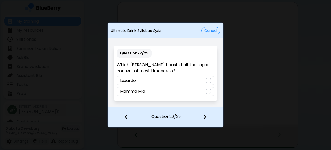
click at [161, 92] on div "Mamma Mia" at bounding box center [166, 91] width 98 height 9
click at [204, 118] on img at bounding box center [205, 117] width 4 height 6
click at [171, 93] on div "Cocchi Torino" at bounding box center [166, 91] width 98 height 9
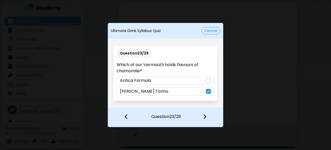
click at [204, 116] on img at bounding box center [205, 117] width 4 height 6
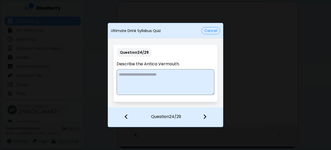
click at [177, 79] on textarea at bounding box center [166, 82] width 98 height 26
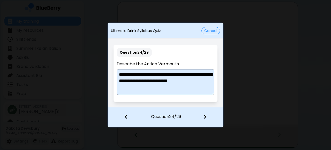
type textarea "**********"
click at [204, 115] on img at bounding box center [205, 117] width 4 height 6
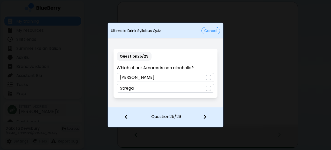
click at [178, 77] on div "Amaro Lucano" at bounding box center [166, 77] width 98 height 9
click at [206, 118] on img at bounding box center [205, 117] width 4 height 6
click at [194, 90] on div "Cardamaro" at bounding box center [166, 88] width 98 height 9
click at [204, 116] on img at bounding box center [205, 117] width 4 height 6
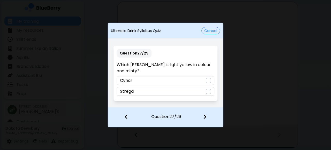
click at [198, 95] on div "Strega" at bounding box center [166, 91] width 98 height 9
click at [204, 115] on img at bounding box center [205, 117] width 4 height 6
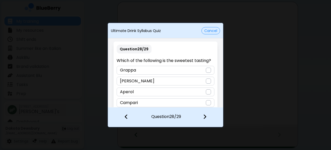
scroll to position [7, 0]
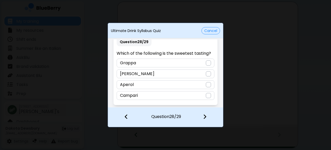
click at [182, 60] on div "Grappa" at bounding box center [166, 63] width 98 height 9
click at [206, 115] on img at bounding box center [205, 117] width 4 height 6
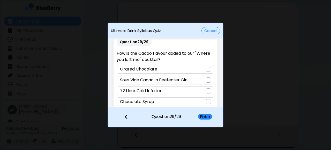
scroll to position [13, 0]
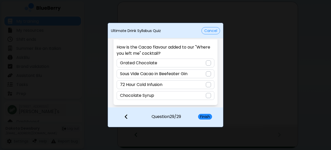
click at [190, 76] on div "Sous Vide Cacao in Beefeater Gin" at bounding box center [166, 74] width 98 height 9
click at [204, 117] on button "Finish" at bounding box center [205, 117] width 14 height 6
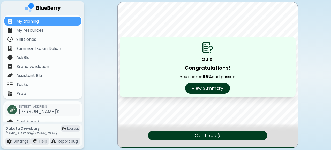
click at [214, 87] on button "View Summary" at bounding box center [207, 88] width 45 height 11
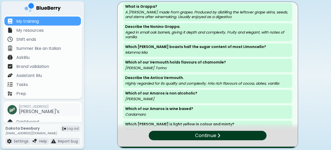
scroll to position [414, 0]
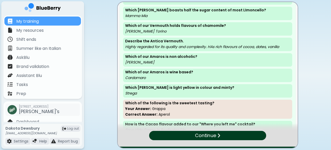
click at [209, 136] on p "Continue" at bounding box center [205, 135] width 21 height 7
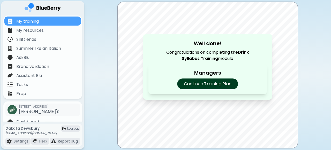
click at [215, 83] on p "Continue Training Plan" at bounding box center [207, 84] width 61 height 11
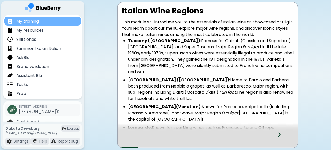
click at [46, 17] on div "My training" at bounding box center [42, 21] width 77 height 9
